Goal: Information Seeking & Learning: Compare options

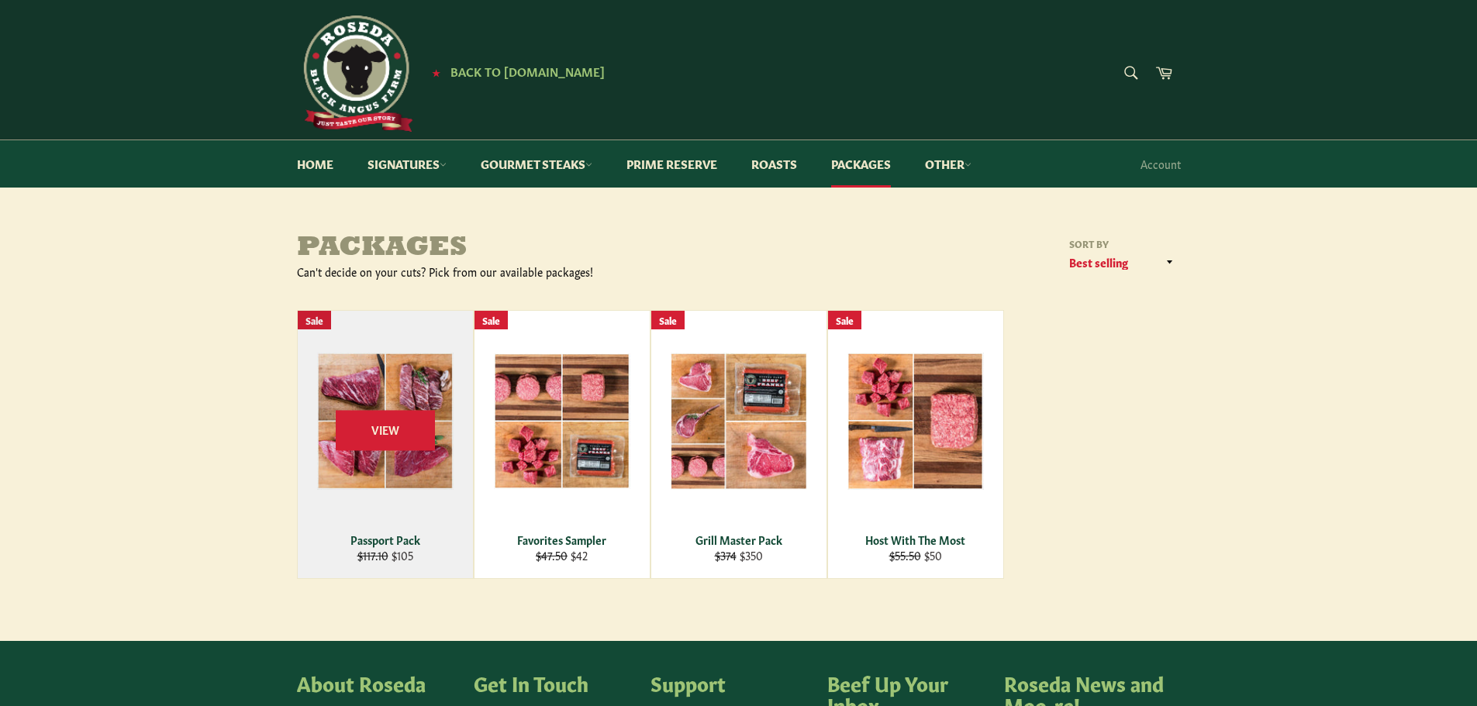
click at [450, 413] on div "View" at bounding box center [385, 444] width 175 height 267
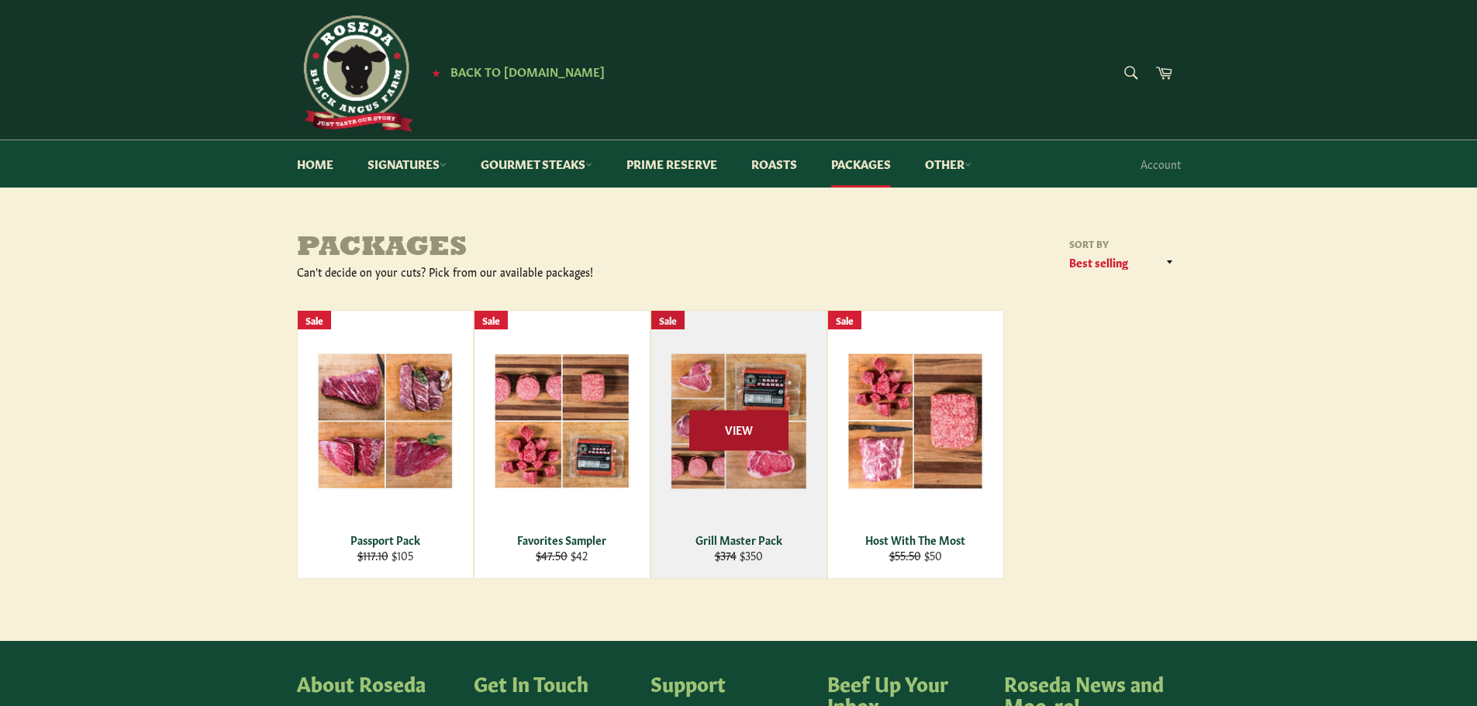
click at [702, 429] on span "View" at bounding box center [738, 431] width 99 height 40
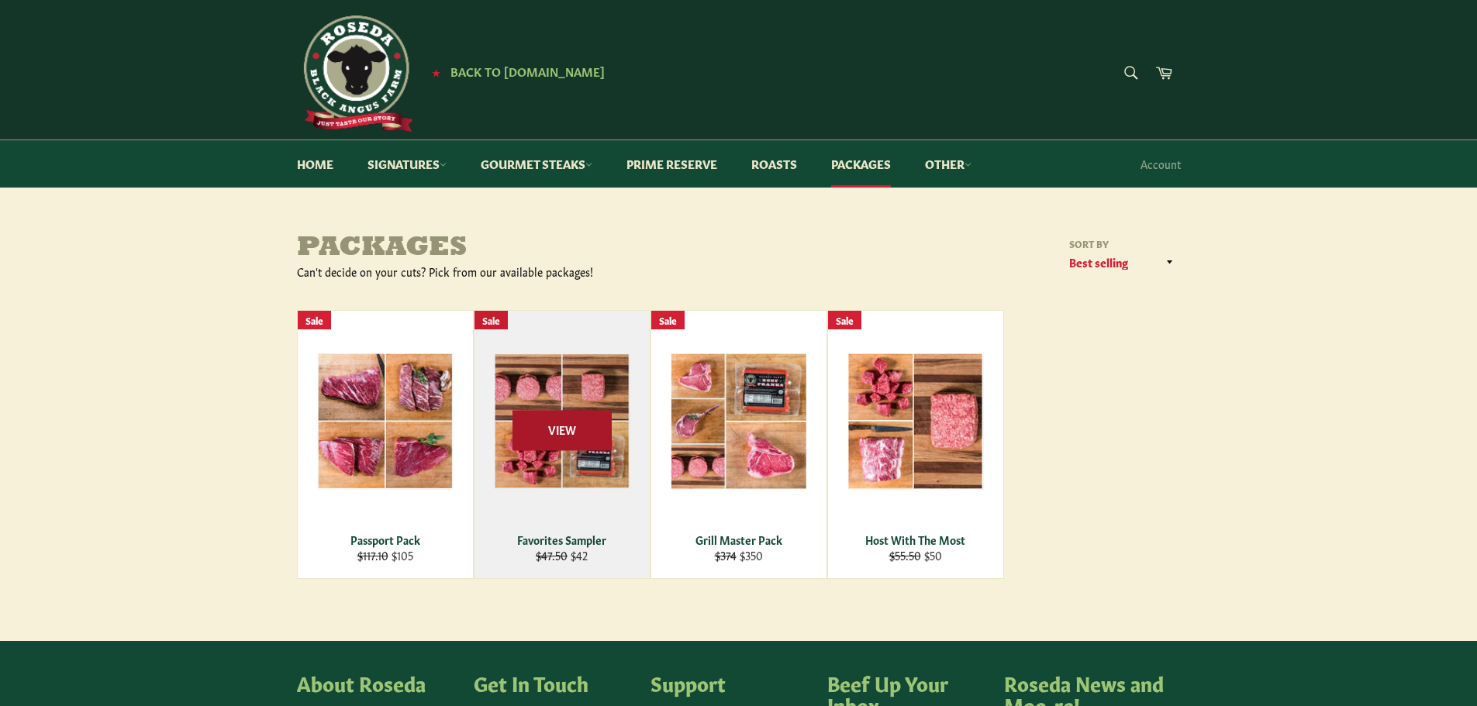
click at [568, 411] on span "View" at bounding box center [561, 431] width 99 height 40
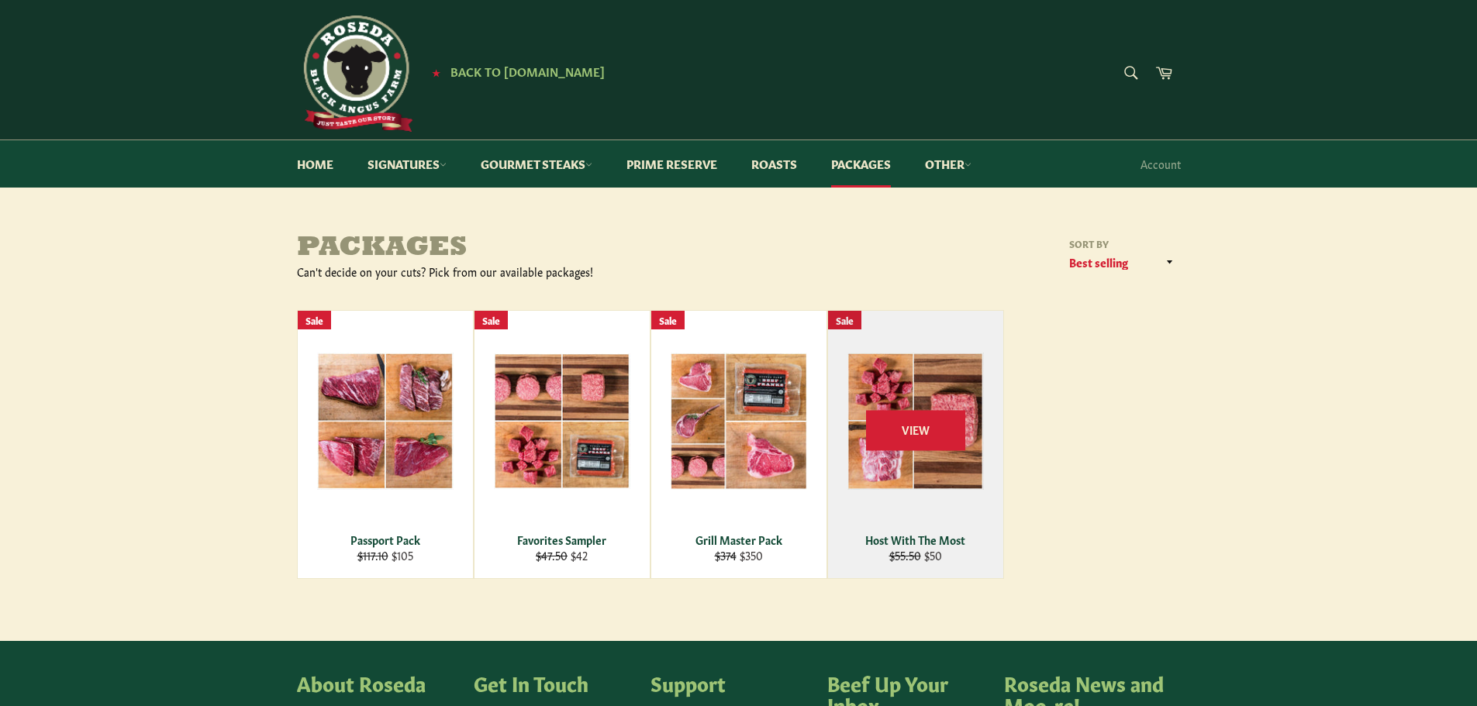
click at [948, 374] on div "View" at bounding box center [915, 444] width 175 height 267
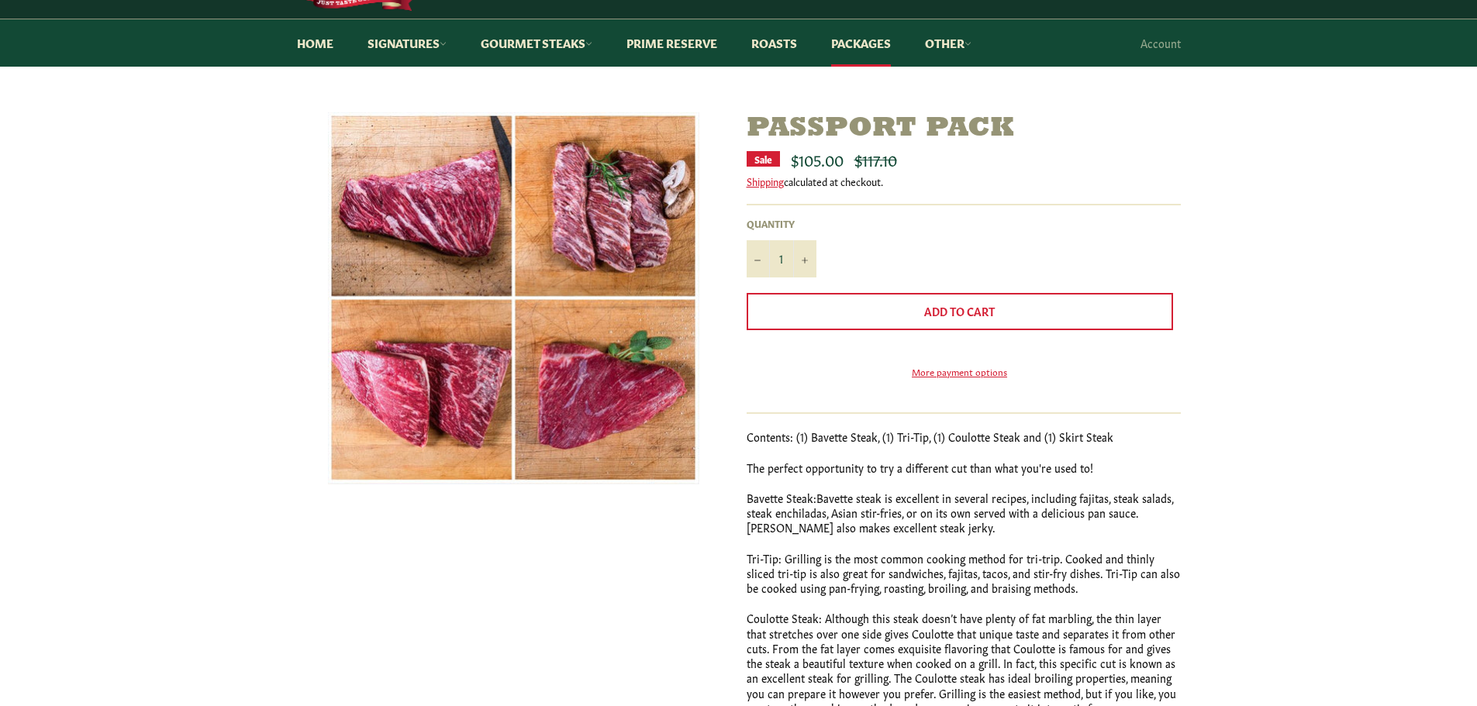
scroll to position [155, 0]
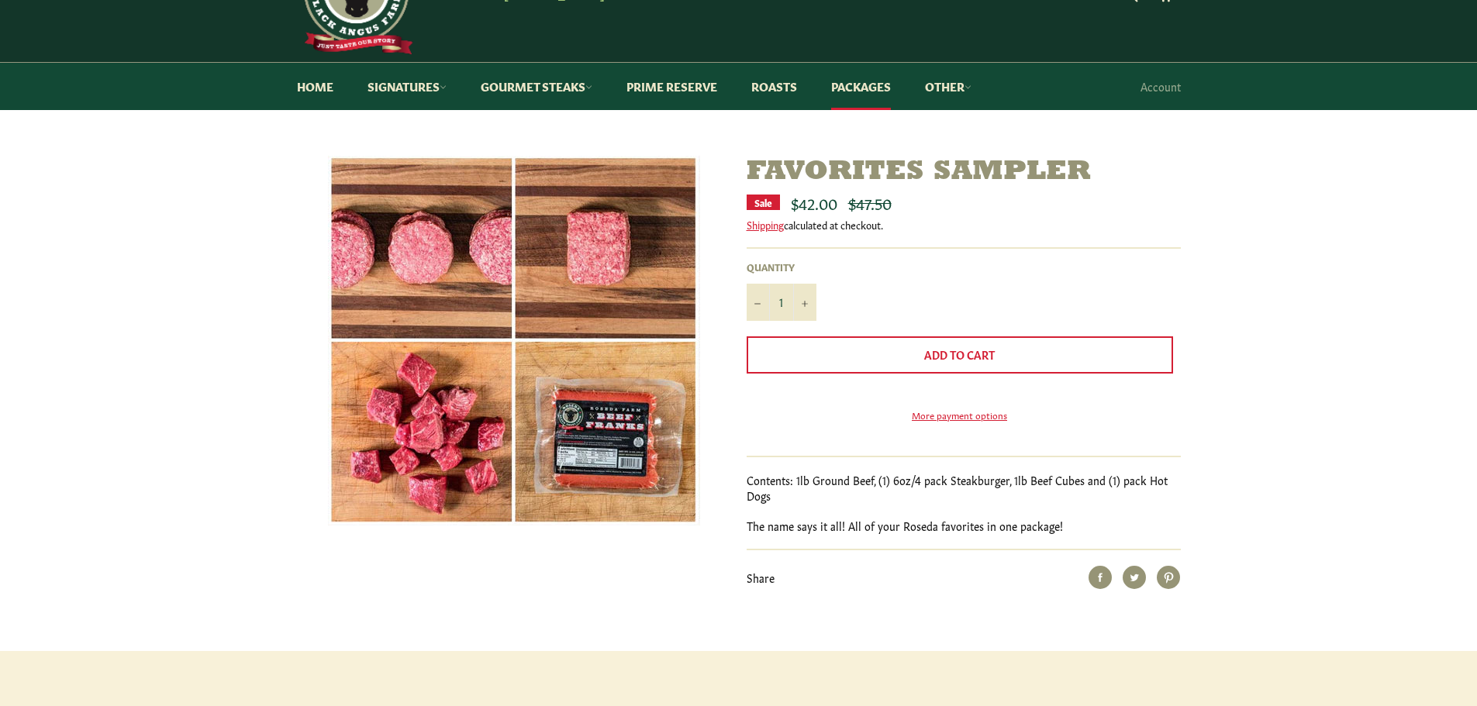
scroll to position [155, 0]
